Goal: Task Accomplishment & Management: Use online tool/utility

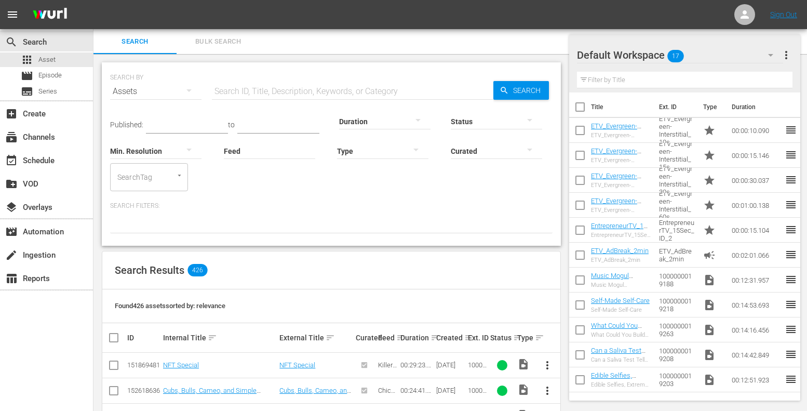
scroll to position [9003, 0]
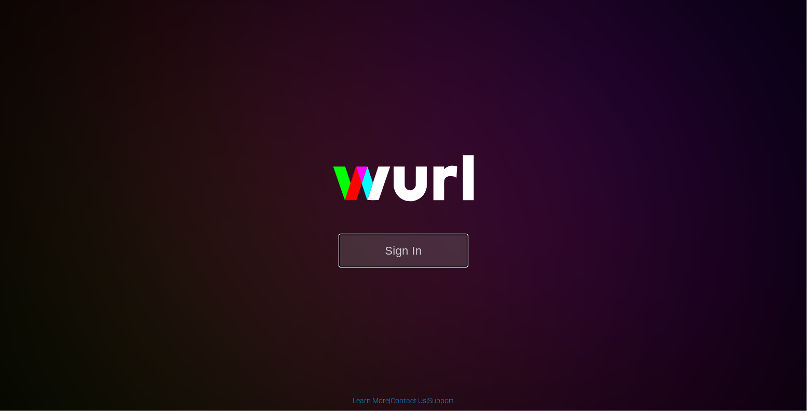
click at [409, 251] on button "Sign In" at bounding box center [404, 251] width 130 height 34
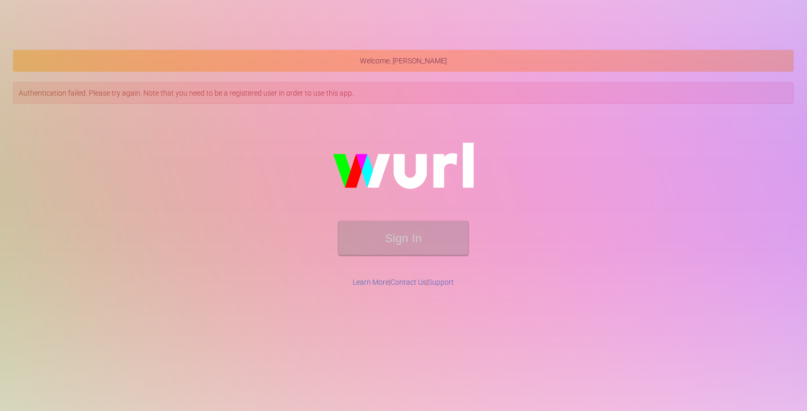
click at [405, 258] on form "Sign In" at bounding box center [404, 243] width 748 height 44
click at [403, 250] on button "Sign In" at bounding box center [404, 238] width 130 height 34
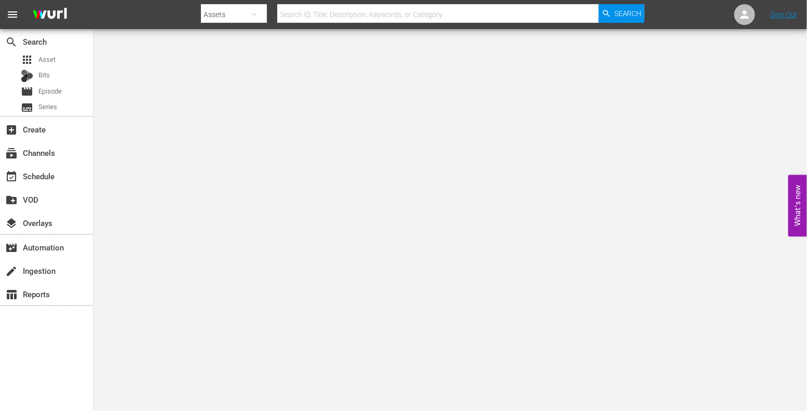
click at [341, 14] on input "text" at bounding box center [438, 14] width 322 height 25
paste input "The New Norm"
type input "The New Norm"
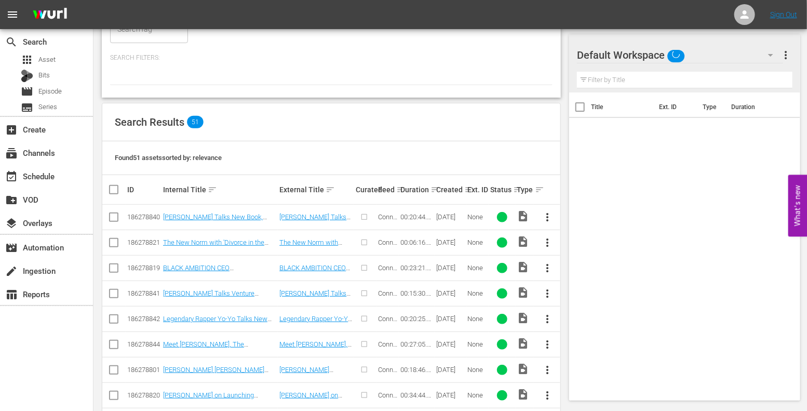
scroll to position [148, 0]
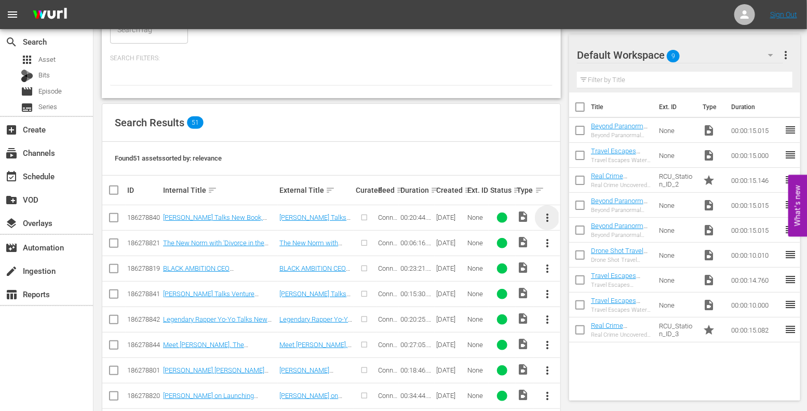
click at [545, 217] on span "more_vert" at bounding box center [547, 217] width 12 height 12
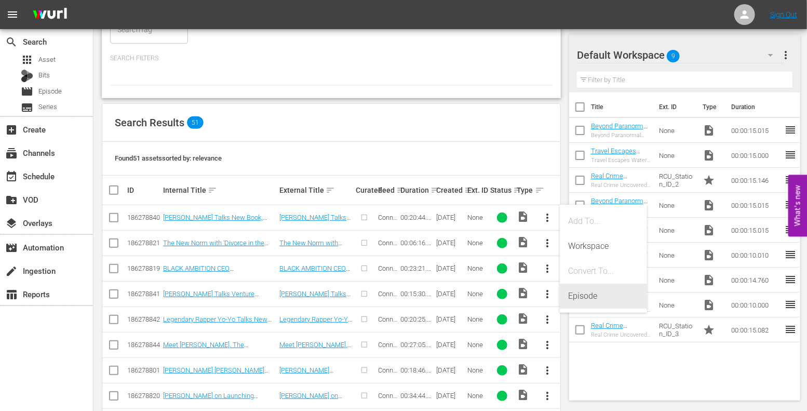
click at [594, 300] on div "Episode" at bounding box center [603, 296] width 71 height 25
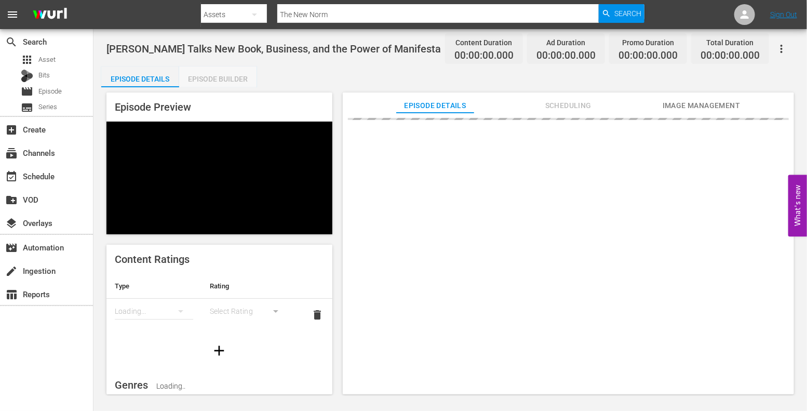
click at [212, 75] on div "Episode Builder" at bounding box center [218, 78] width 78 height 25
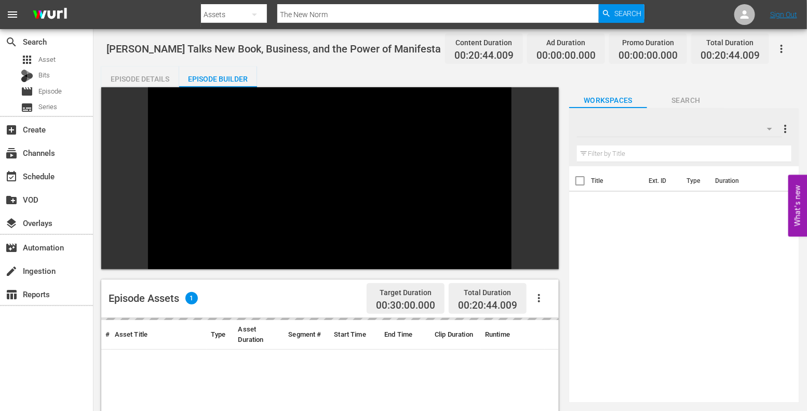
click at [541, 292] on icon "button" at bounding box center [539, 298] width 12 height 12
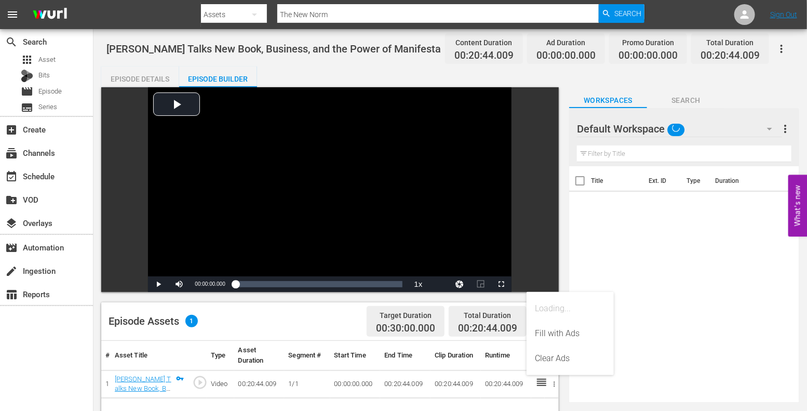
scroll to position [41, 0]
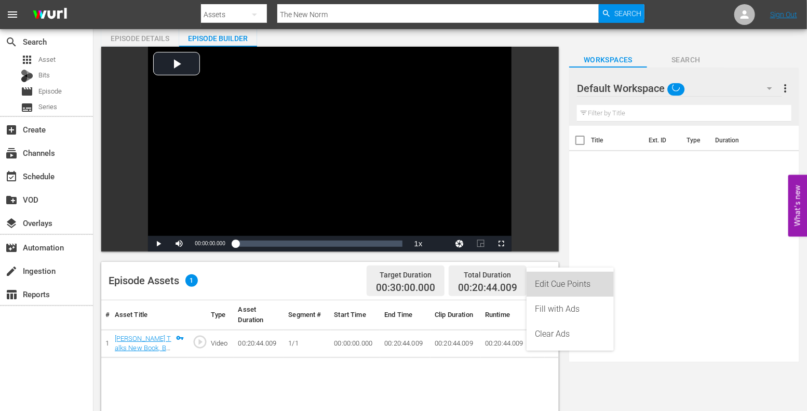
click at [581, 287] on div "Edit Cue Points" at bounding box center [570, 284] width 71 height 25
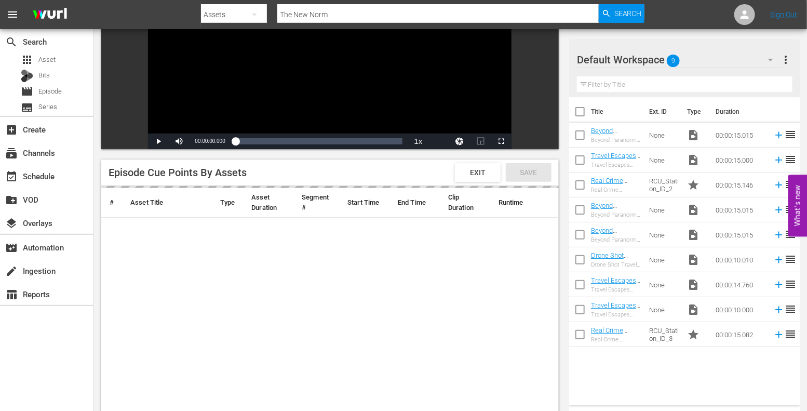
scroll to position [157, 0]
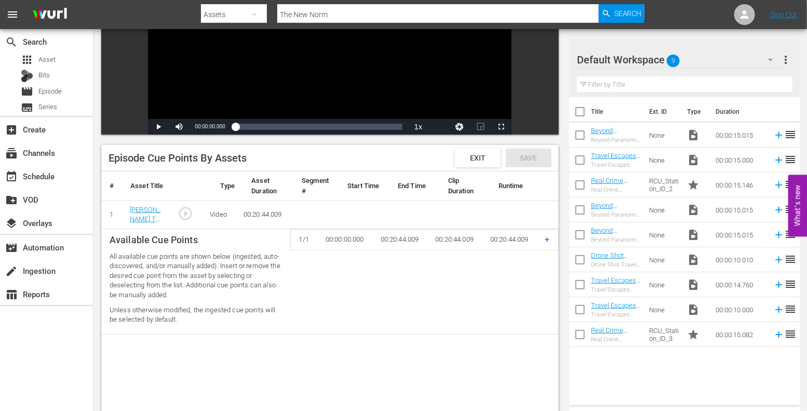
click at [549, 238] on span "+" at bounding box center [547, 239] width 5 height 10
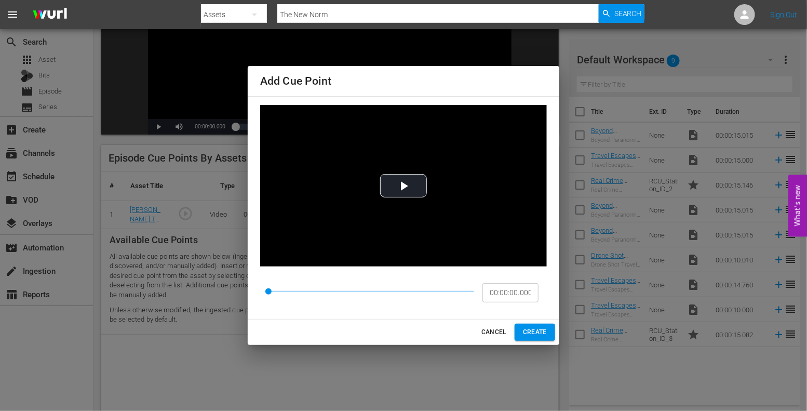
click at [499, 332] on span "CANCEL" at bounding box center [493, 332] width 25 height 11
